Goal: Find specific fact: Find specific fact

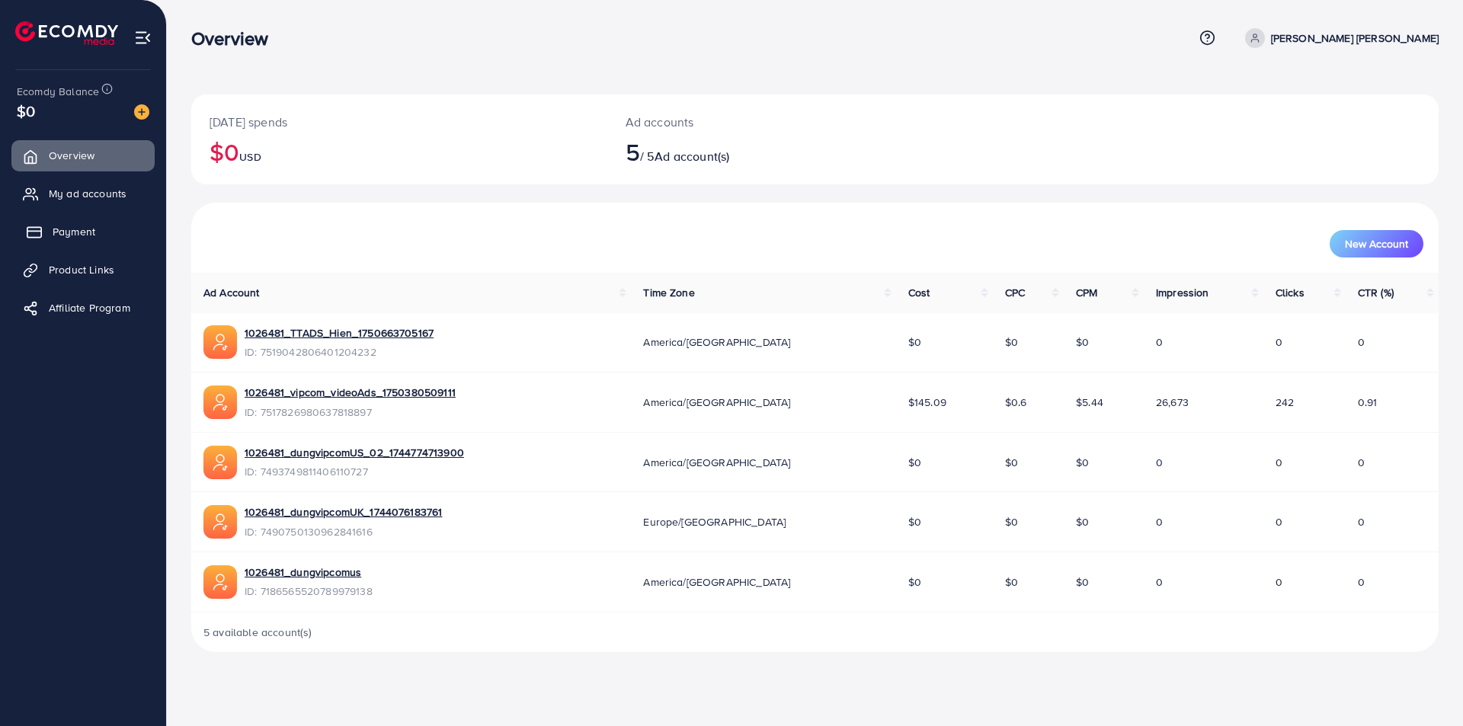
click at [86, 230] on span "Payment" at bounding box center [74, 231] width 43 height 15
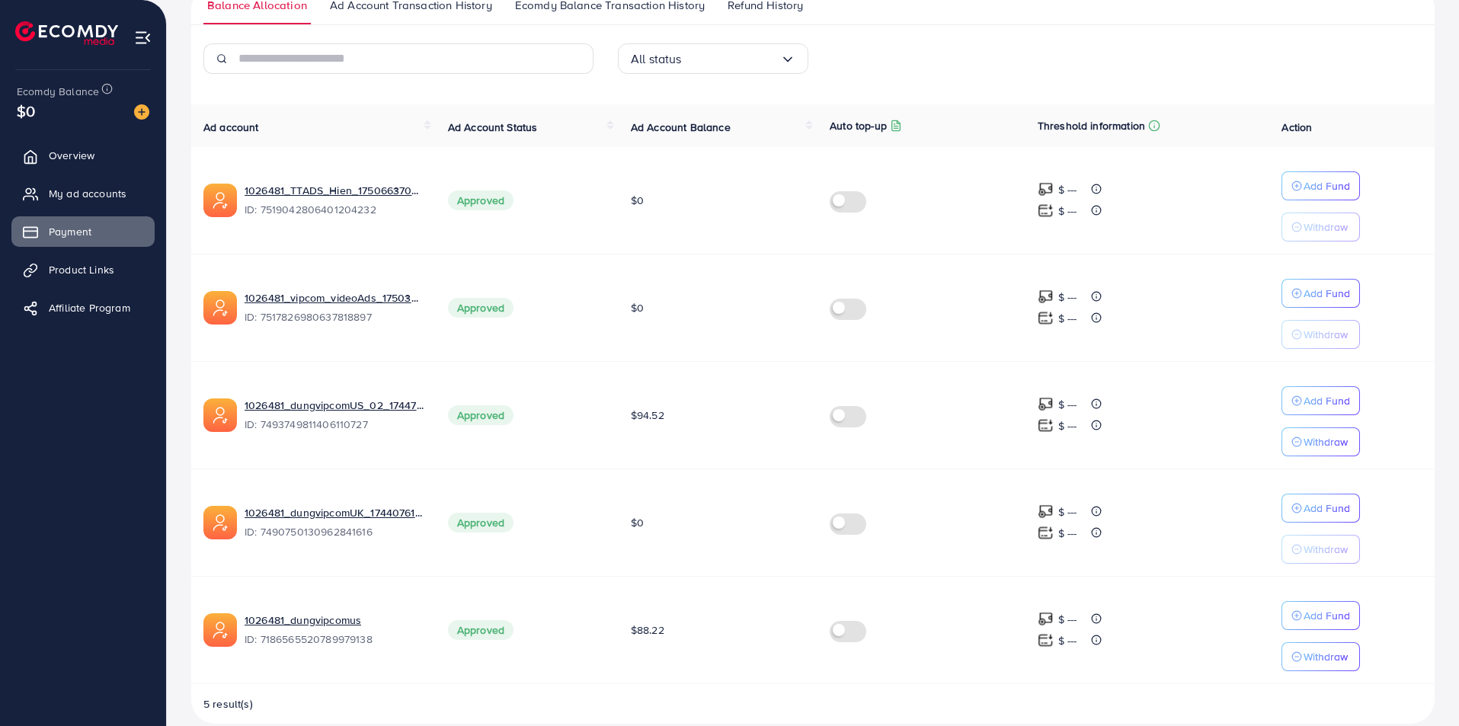
scroll to position [277, 0]
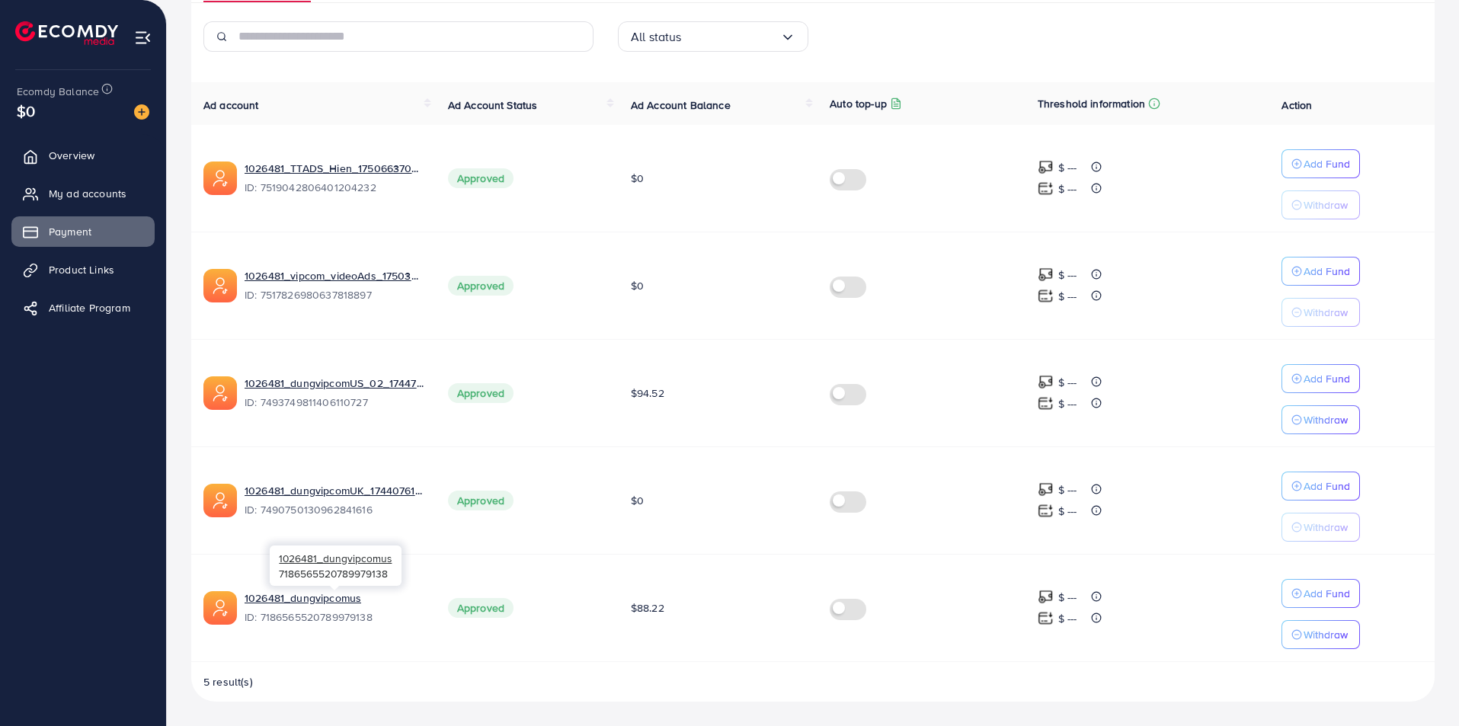
click at [317, 621] on span "ID: 7186565520789979138" at bounding box center [334, 617] width 179 height 15
copy span "7186565520789979138"
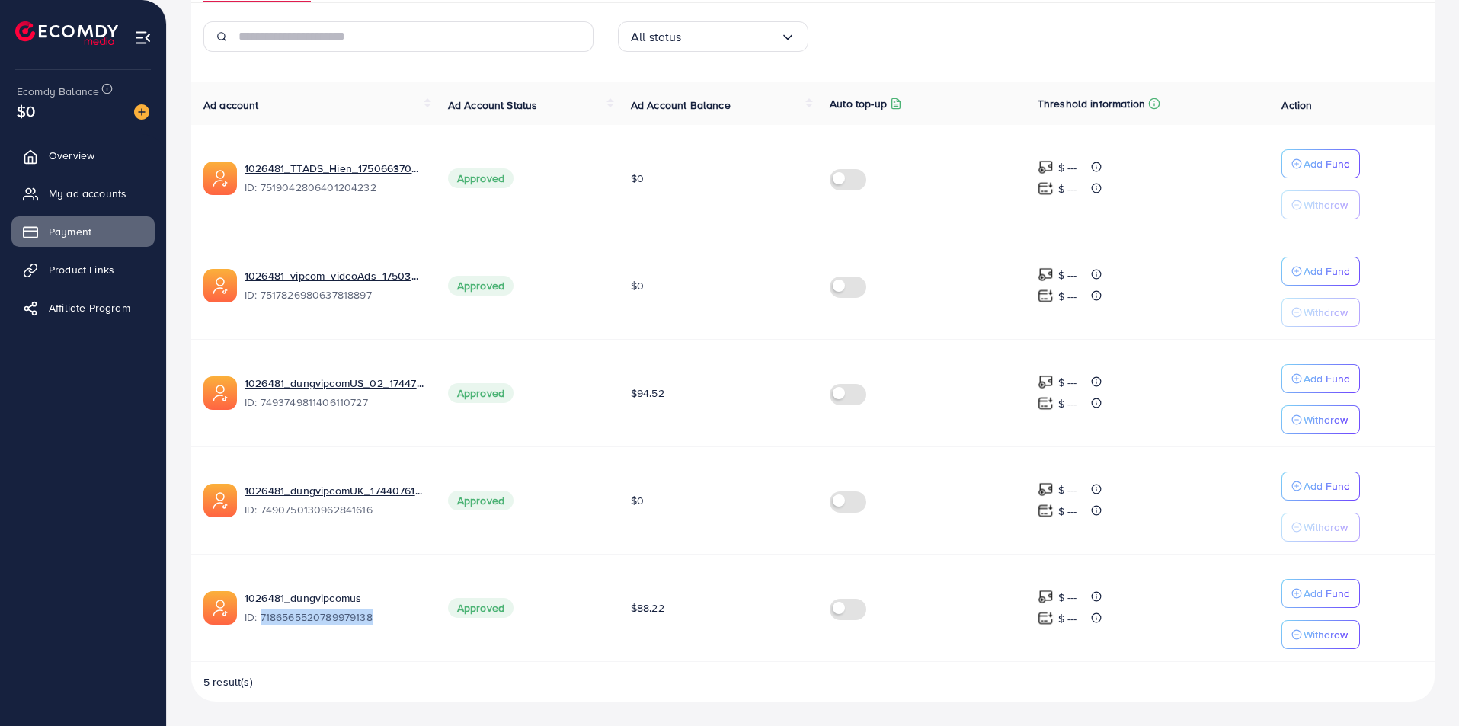
click at [310, 621] on span "ID: 7186565520789979138" at bounding box center [334, 617] width 179 height 15
